Goal: Register for event/course

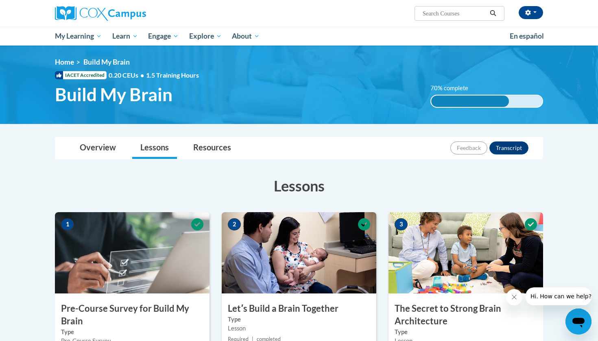
scroll to position [9, 0]
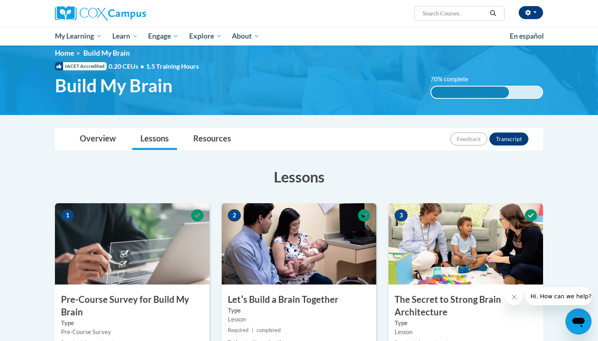
click at [530, 12] on icon "button" at bounding box center [527, 13] width 5 height 6
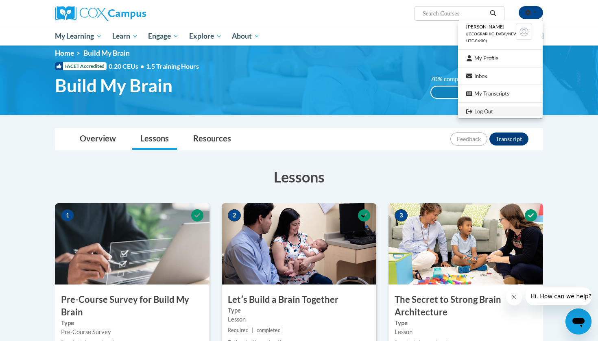
click at [498, 110] on link "Log Out" at bounding box center [500, 112] width 85 height 10
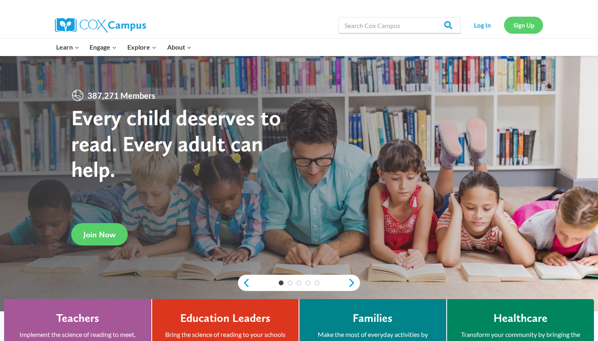
click at [530, 25] on link "Sign Up" at bounding box center [523, 25] width 39 height 17
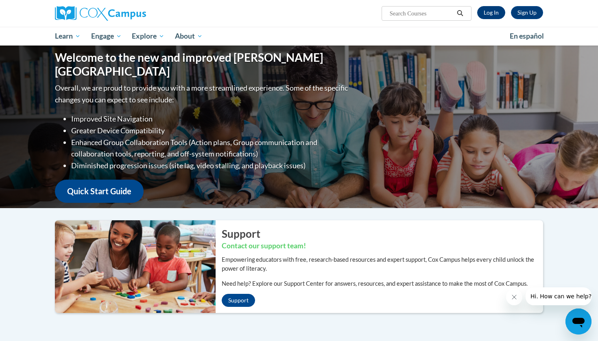
click at [494, 14] on link "Log In" at bounding box center [491, 12] width 28 height 13
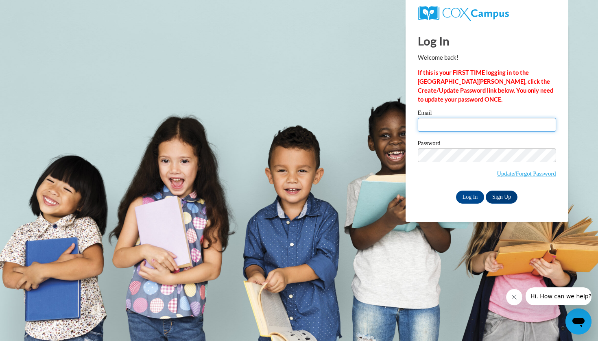
type input "lovee.ascmgmt@gmail.com"
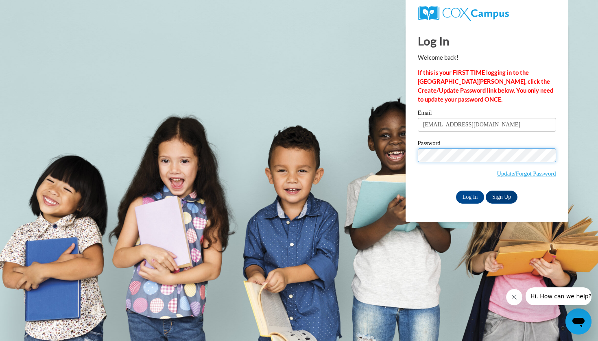
click at [469, 196] on input "Log In" at bounding box center [470, 197] width 28 height 13
click at [474, 196] on input "Log In" at bounding box center [470, 197] width 28 height 13
click at [470, 197] on input "Log In" at bounding box center [470, 197] width 28 height 13
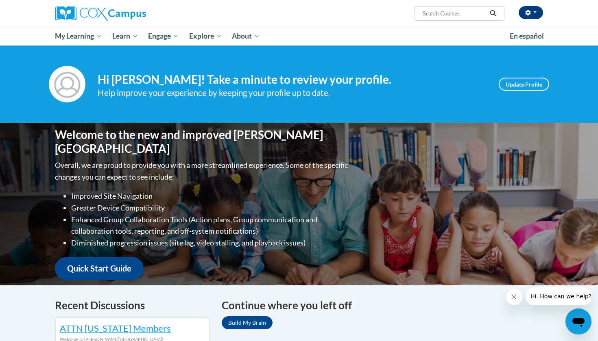
click at [533, 12] on button "button" at bounding box center [531, 12] width 24 height 13
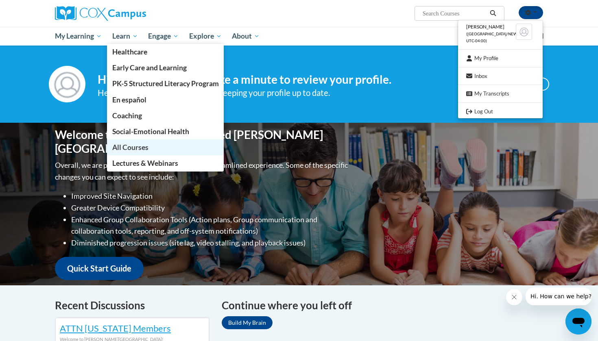
click at [148, 145] on span "All Courses" at bounding box center [130, 147] width 36 height 9
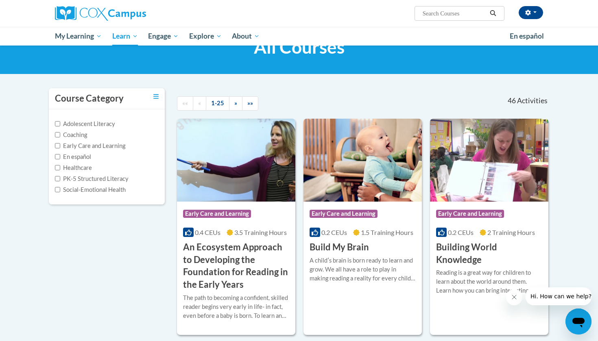
scroll to position [36, 0]
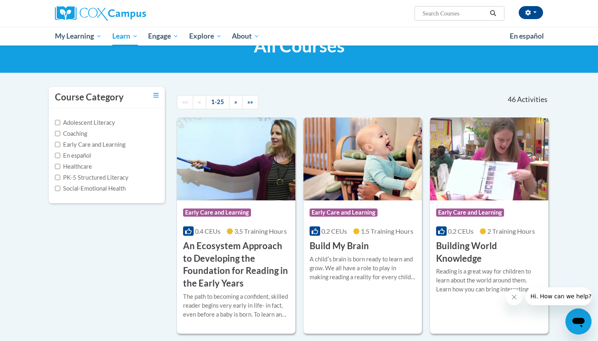
click at [58, 143] on input "Early Care and Learning" at bounding box center [57, 144] width 5 height 5
checkbox input "true"
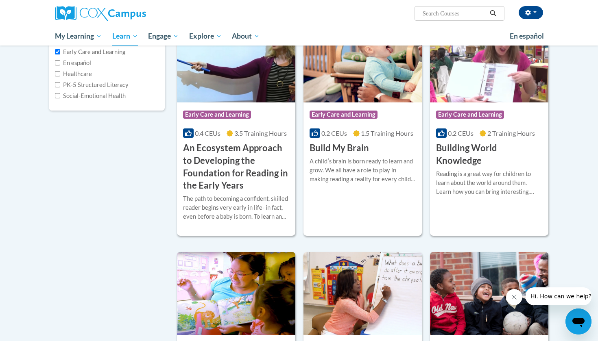
scroll to position [129, 0]
click at [264, 137] on div "Course Category: Early Care and Learning 0.4 CEUs 3.5 Training Hours COURSE An …" at bounding box center [236, 146] width 118 height 89
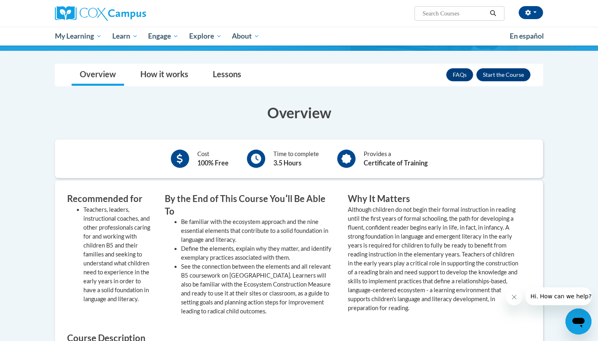
scroll to position [192, 0]
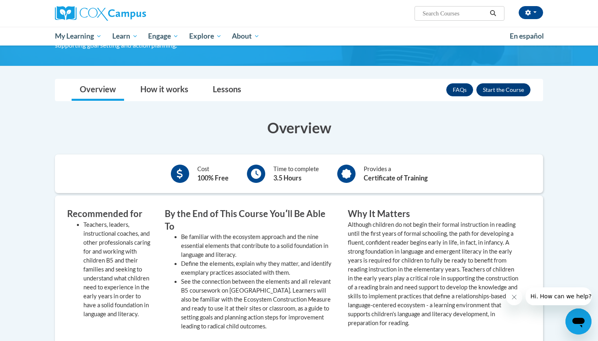
click at [503, 94] on button "Enroll" at bounding box center [503, 89] width 54 height 13
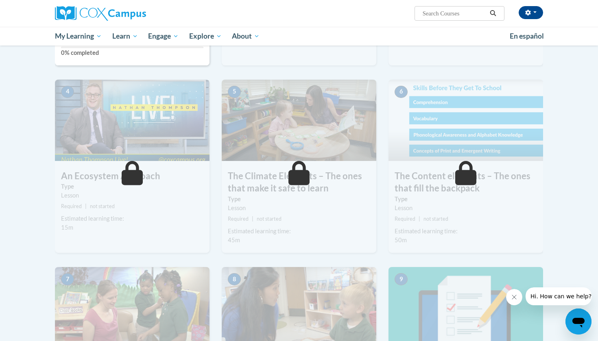
scroll to position [231, 0]
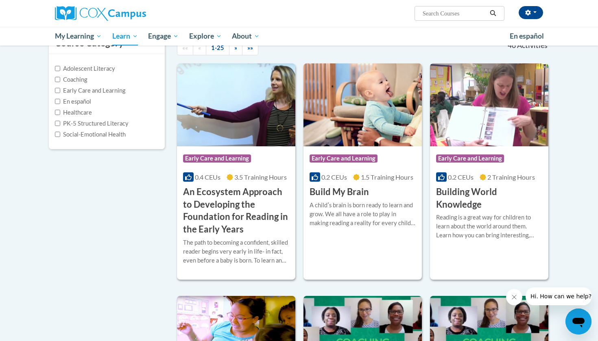
scroll to position [135, 0]
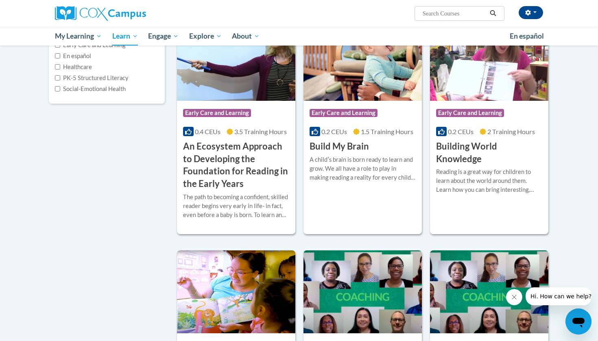
click at [355, 188] on div "More Info Open A childʹs brain is born ready to learn and grow. We all have a r…" at bounding box center [362, 173] width 118 height 41
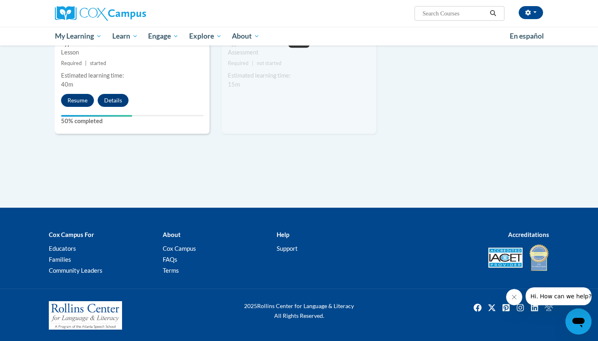
scroll to position [513, 0]
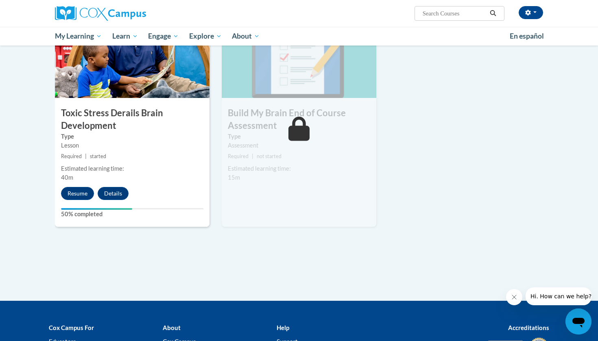
scroll to position [405, 0]
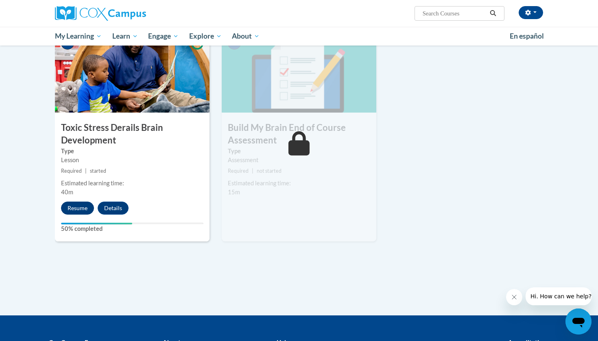
click at [78, 206] on button "Resume" at bounding box center [77, 208] width 33 height 13
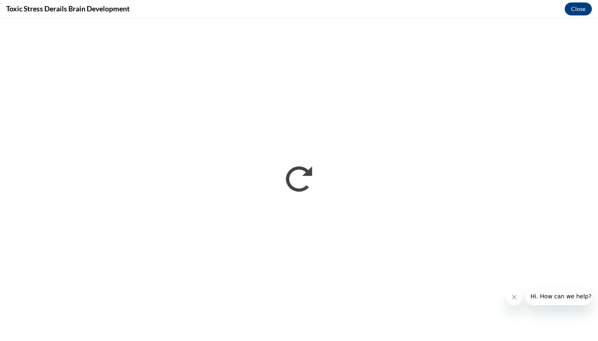
scroll to position [0, 0]
